Goal: Use online tool/utility: Utilize a website feature to perform a specific function

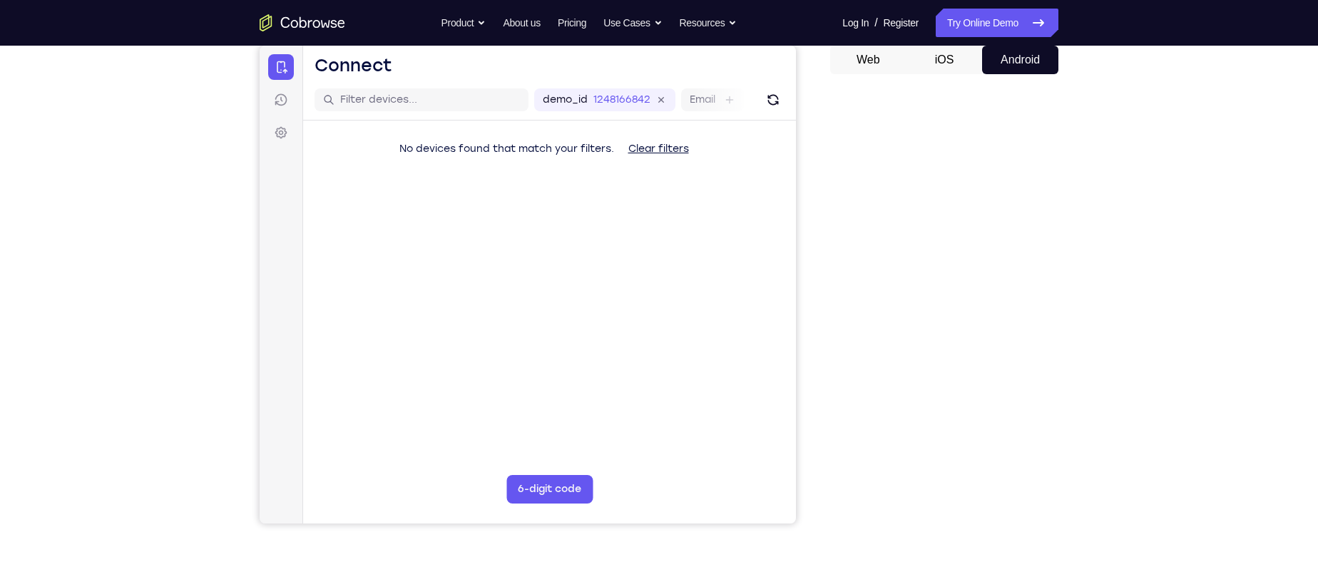
scroll to position [145, 0]
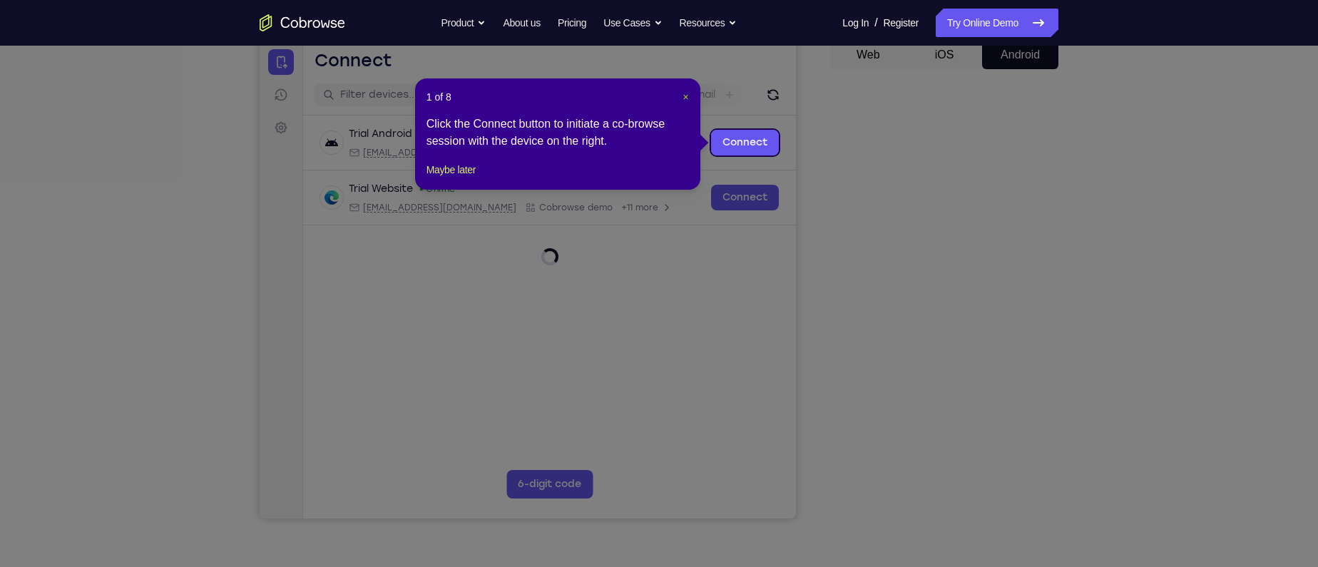
click at [683, 98] on span "×" at bounding box center [686, 96] width 6 height 11
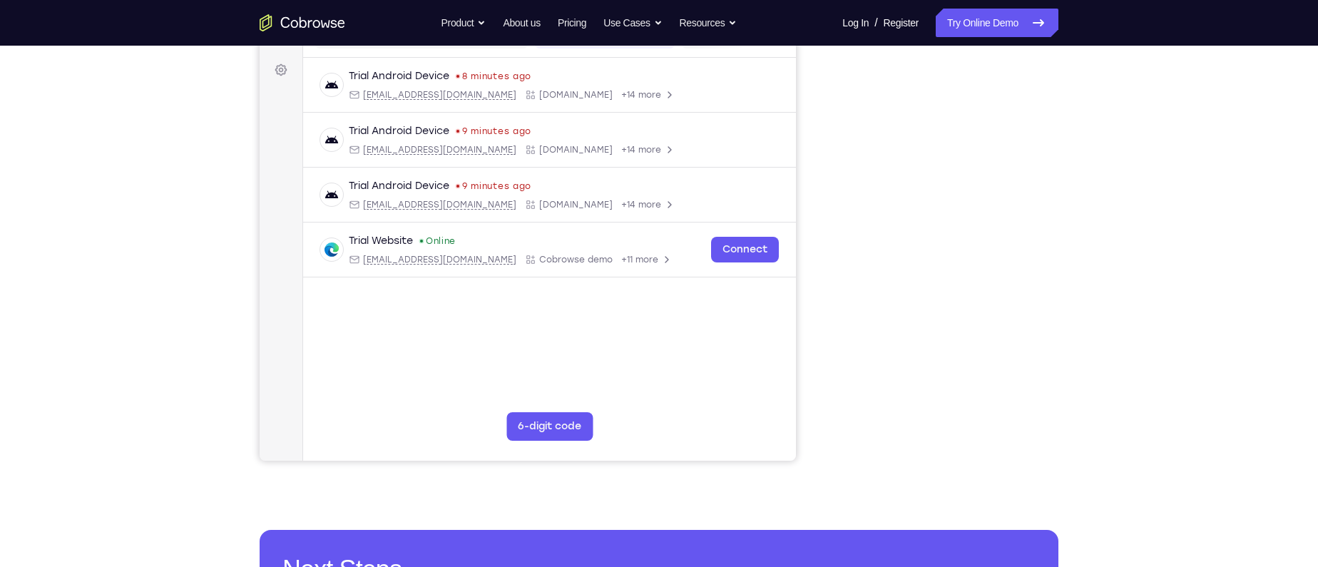
scroll to position [174, 0]
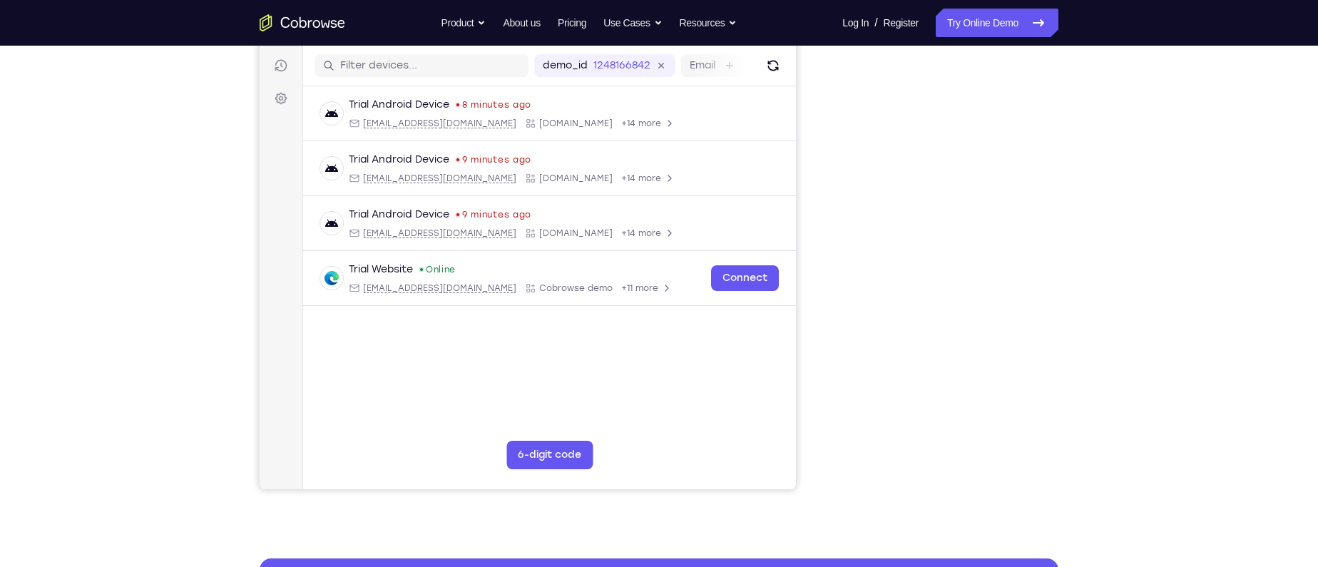
drag, startPoint x: 816, startPoint y: 65, endPoint x: 1109, endPoint y: 93, distance: 294.5
click at [1048, 93] on div "Your Support Agent Your Customer Web iOS Android Next Steps We’d be happy to gi…" at bounding box center [659, 342] width 913 height 941
click at [964, 22] on link "Try Online Demo" at bounding box center [997, 23] width 123 height 29
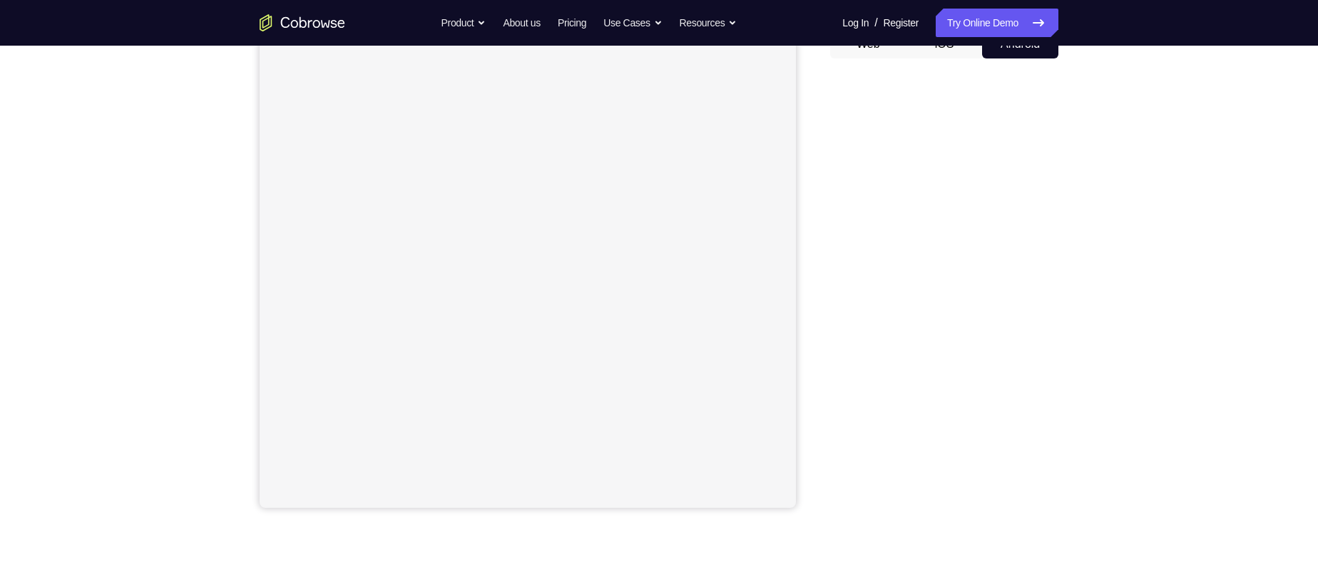
scroll to position [133, 0]
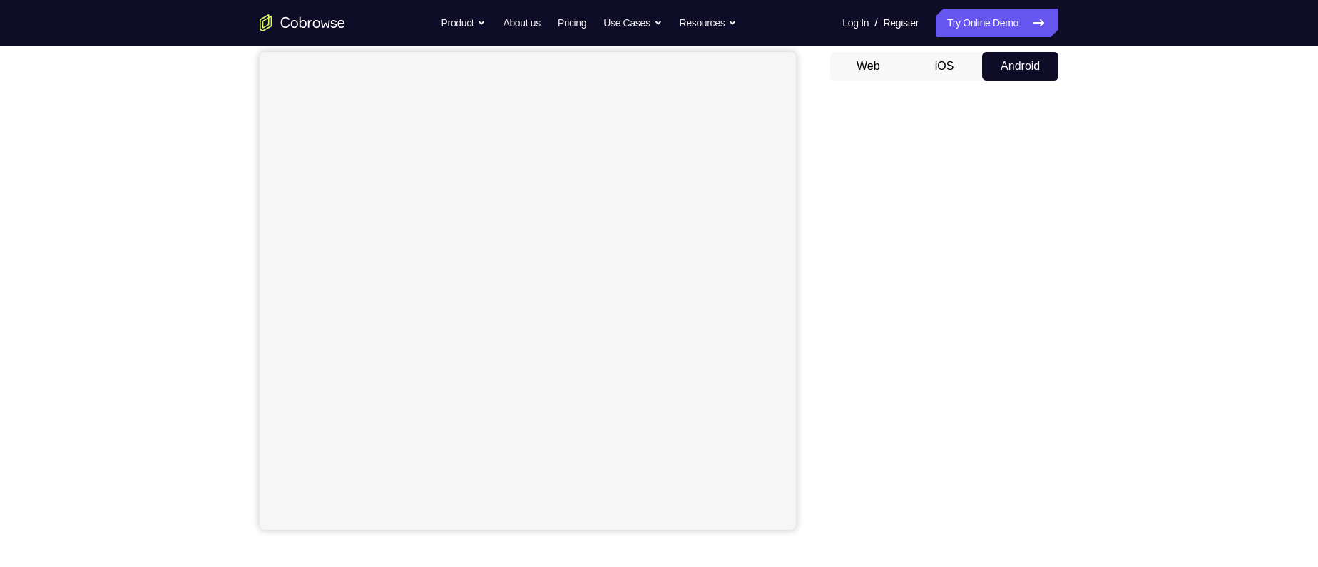
click at [942, 56] on button "iOS" at bounding box center [945, 66] width 76 height 29
click at [1010, 68] on button "Android" at bounding box center [1020, 66] width 76 height 29
click at [939, 83] on div "Web iOS Android" at bounding box center [944, 291] width 228 height 479
click at [941, 74] on button "iOS" at bounding box center [945, 66] width 76 height 29
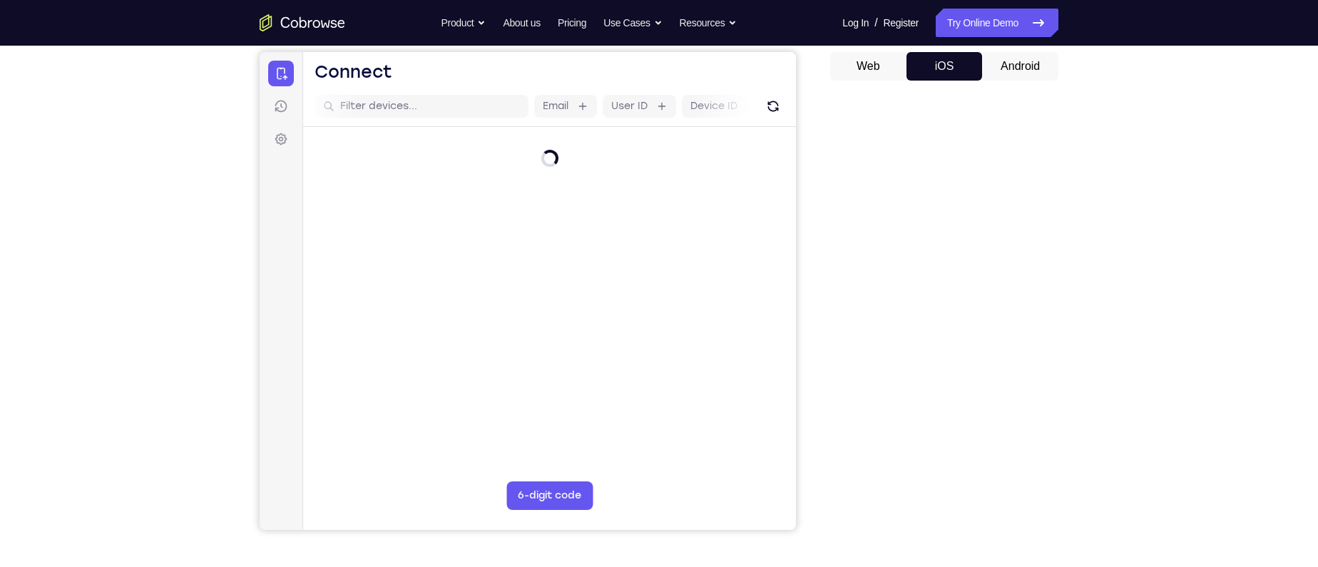
scroll to position [0, 0]
click at [1012, 67] on button "Android" at bounding box center [1020, 66] width 76 height 29
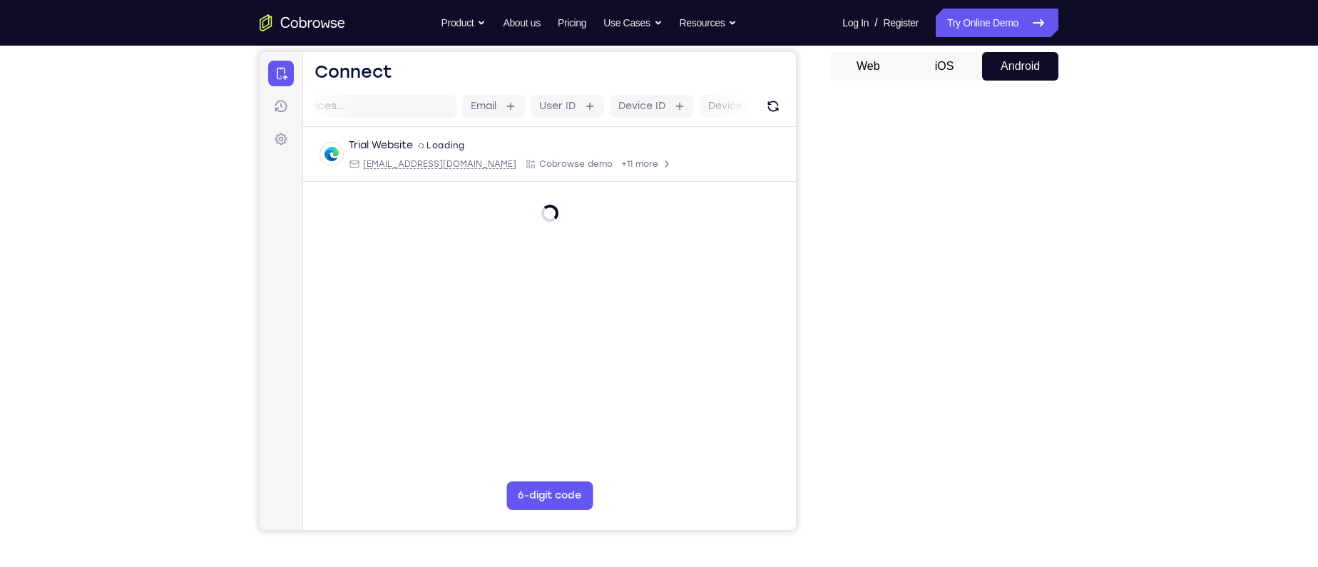
click at [940, 73] on button "iOS" at bounding box center [945, 66] width 76 height 29
click at [877, 69] on button "Web" at bounding box center [868, 66] width 76 height 29
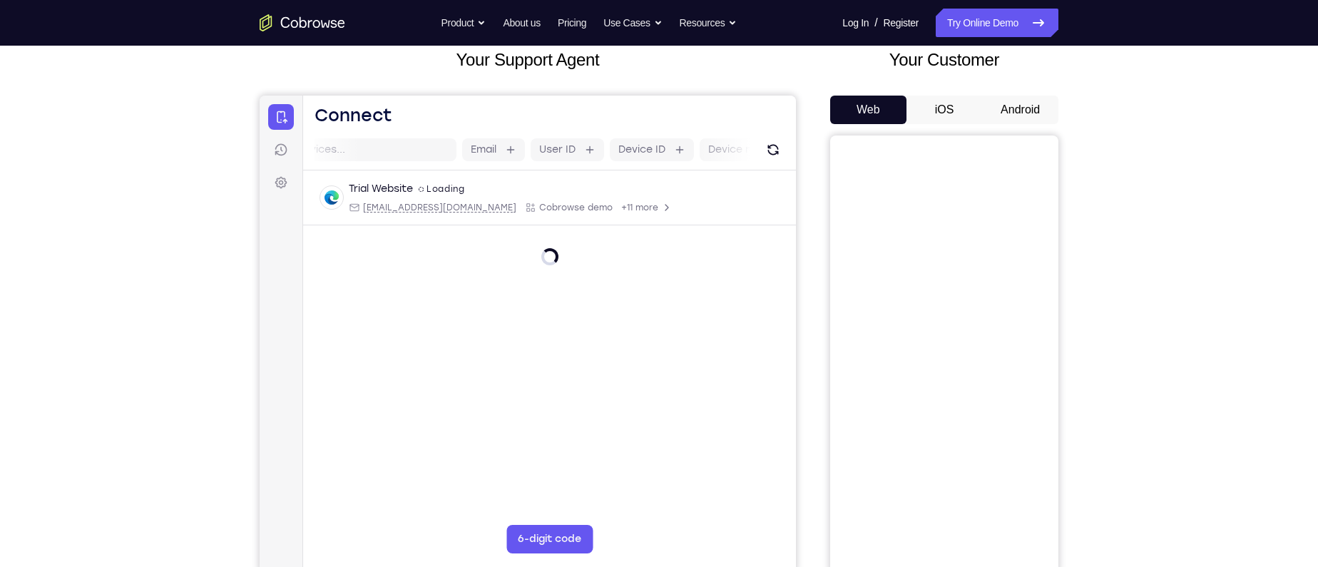
scroll to position [88, 0]
click at [1022, 111] on button "Android" at bounding box center [1020, 111] width 76 height 29
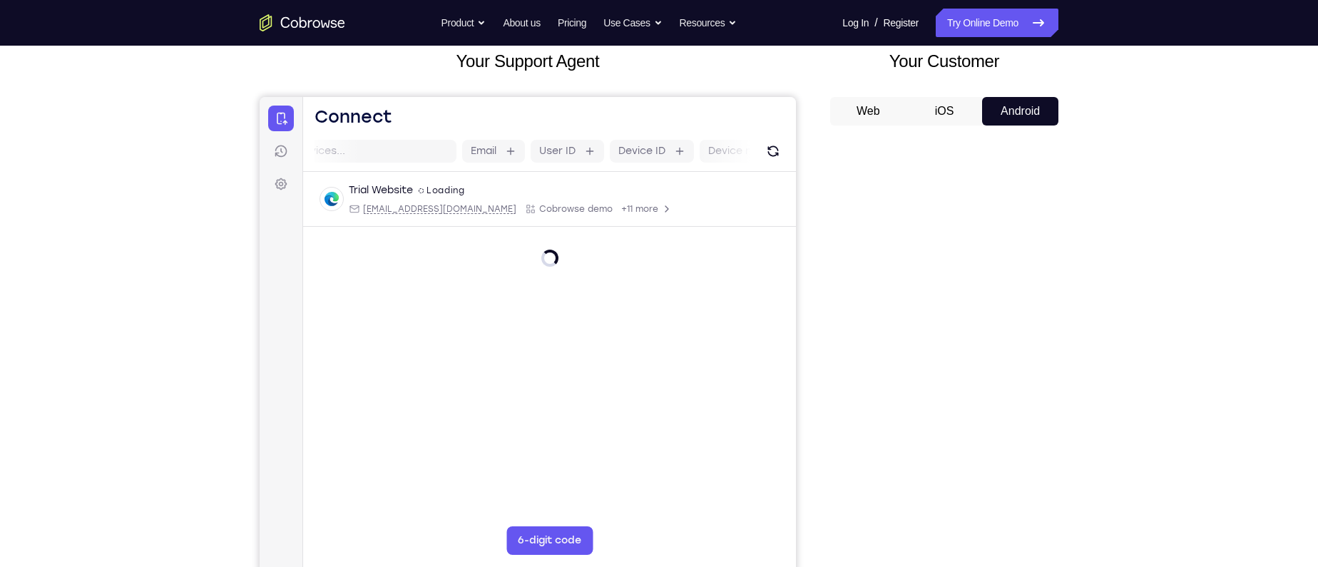
click at [949, 111] on button "iOS" at bounding box center [945, 111] width 76 height 29
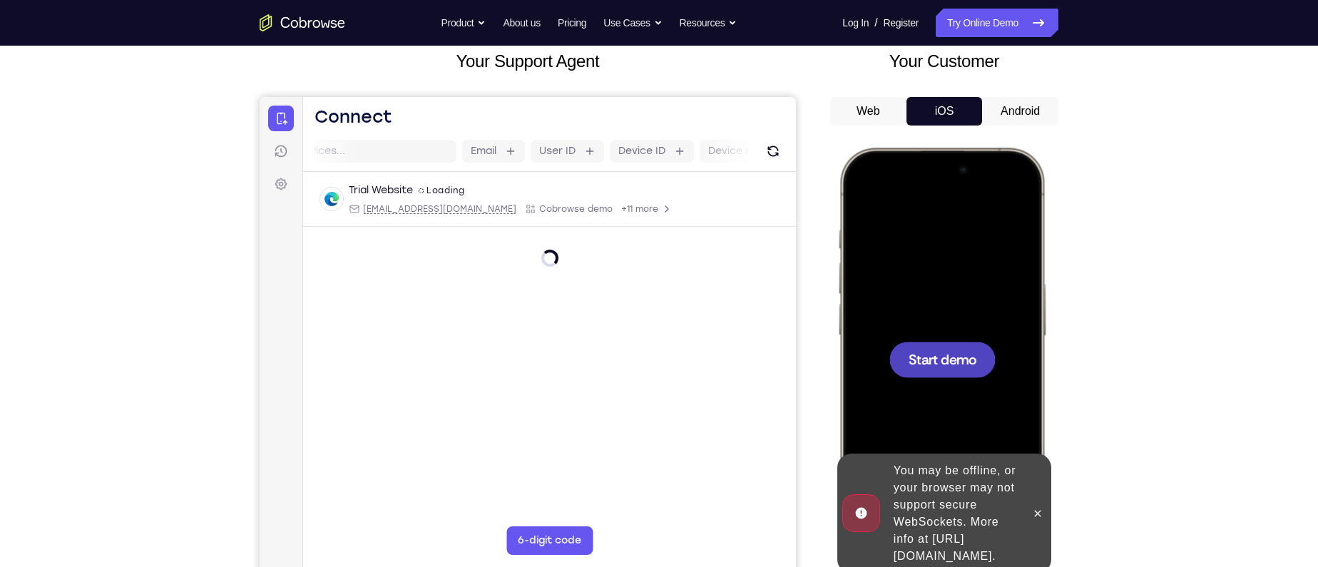
click at [944, 357] on span "Start demo" at bounding box center [943, 359] width 68 height 14
click at [1039, 508] on icon at bounding box center [1037, 513] width 11 height 11
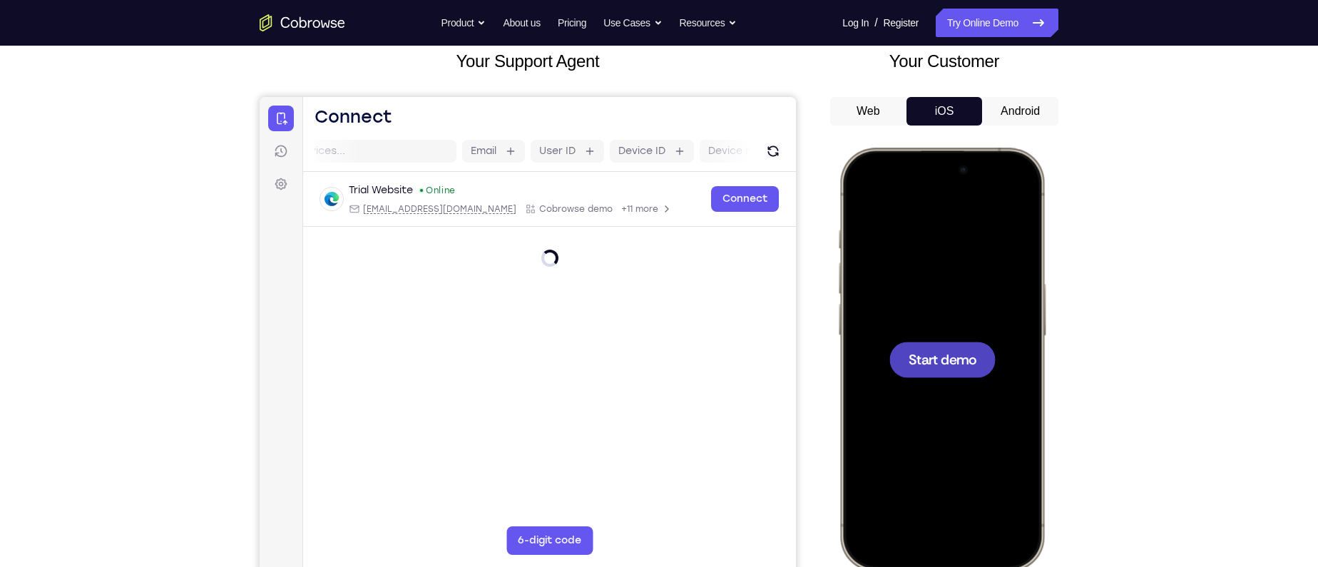
click at [1011, 113] on button "Android" at bounding box center [1020, 111] width 76 height 29
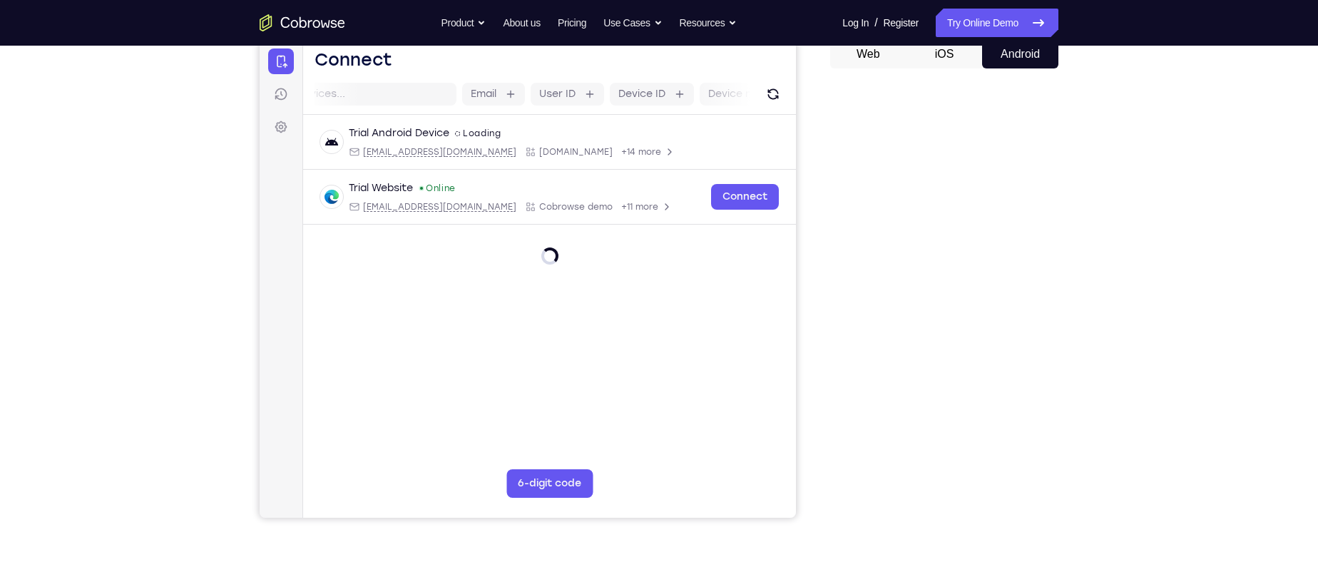
scroll to position [148, 0]
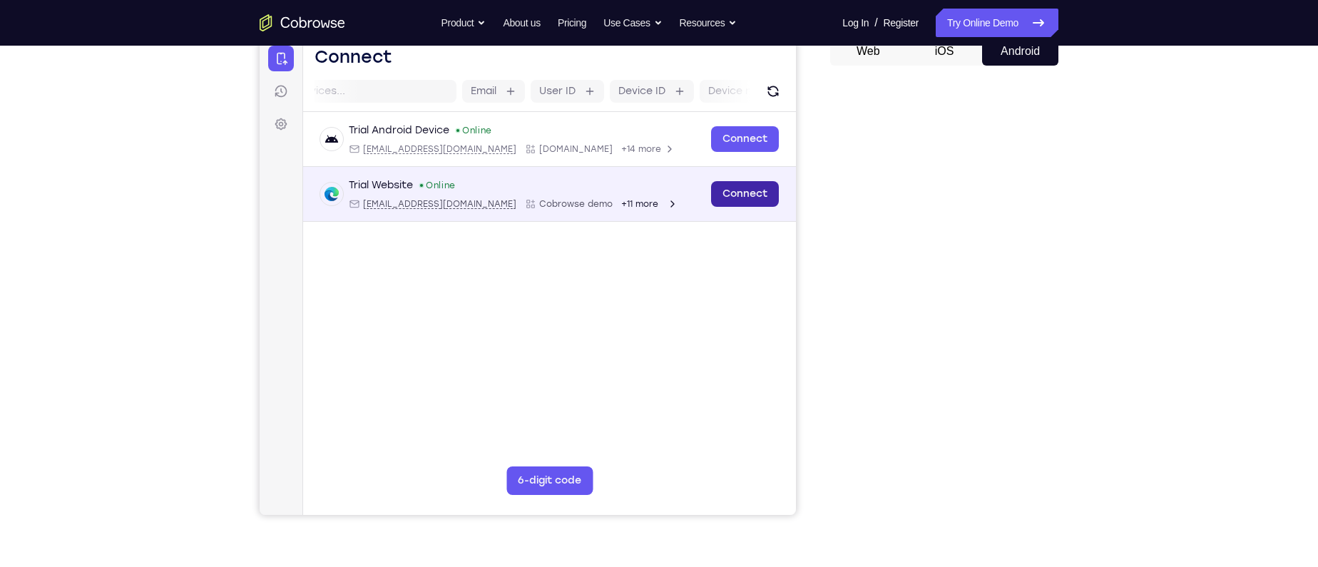
click at [732, 192] on link "Connect" at bounding box center [745, 194] width 68 height 26
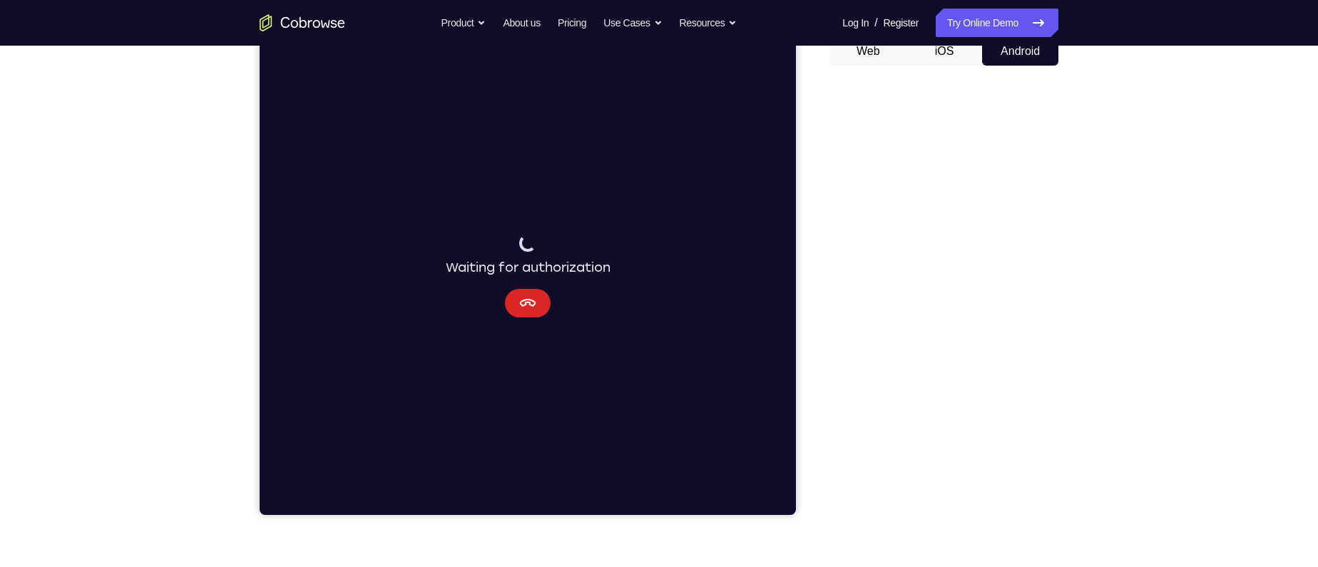
click at [520, 302] on icon "Cancel" at bounding box center [528, 303] width 16 height 8
click at [533, 309] on icon "Cancel" at bounding box center [527, 303] width 17 height 17
click at [528, 300] on icon "Cancel" at bounding box center [528, 303] width 16 height 8
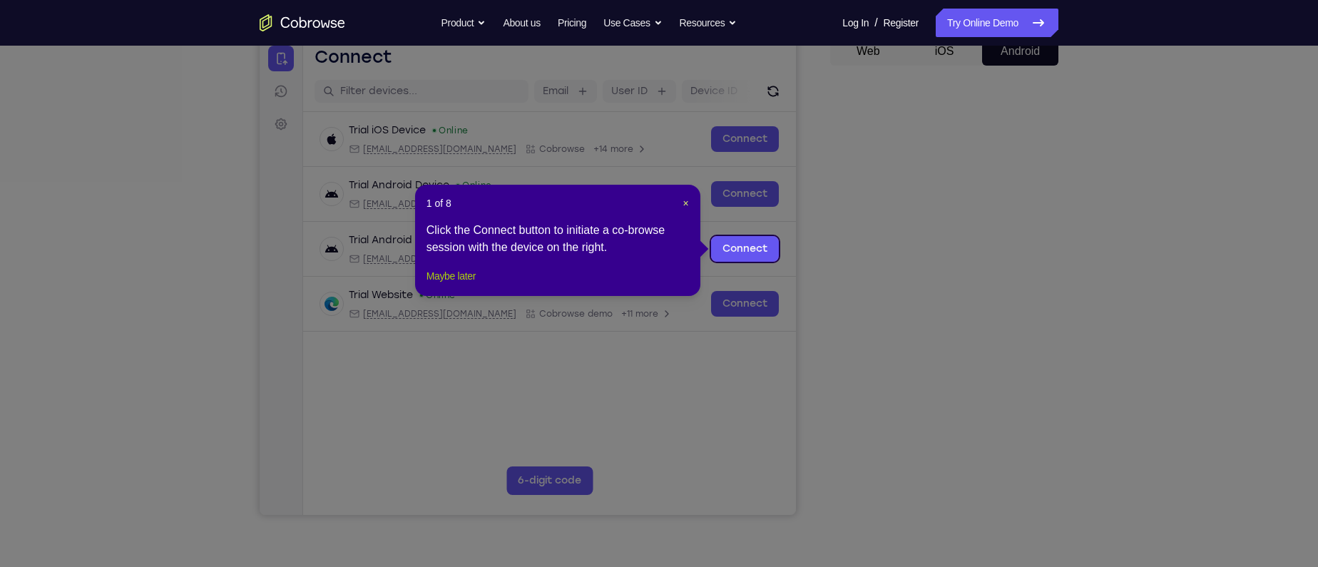
click at [455, 285] on button "Maybe later" at bounding box center [451, 275] width 49 height 17
